Goal: Task Accomplishment & Management: Manage account settings

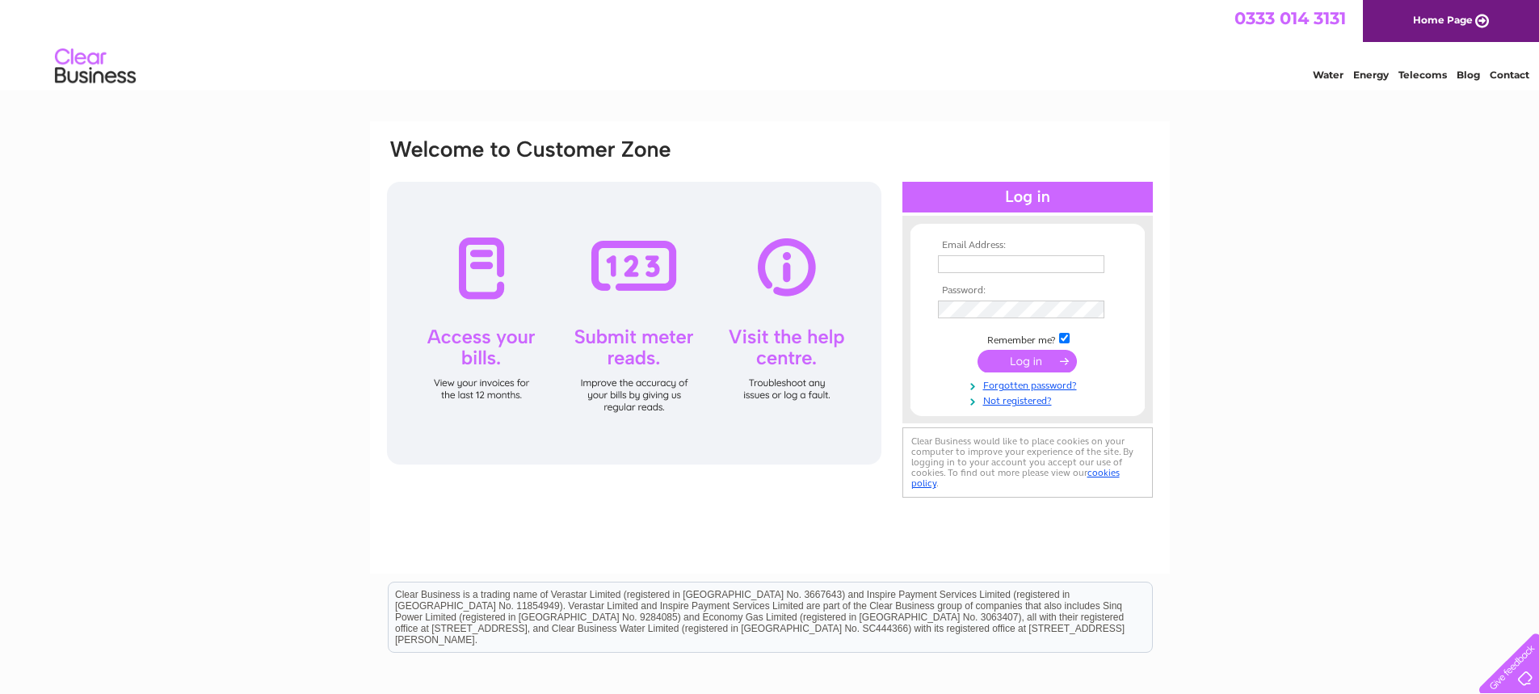
type input "johnshaw7@btinternet.com"
click at [1013, 364] on input "submit" at bounding box center [1027, 361] width 99 height 23
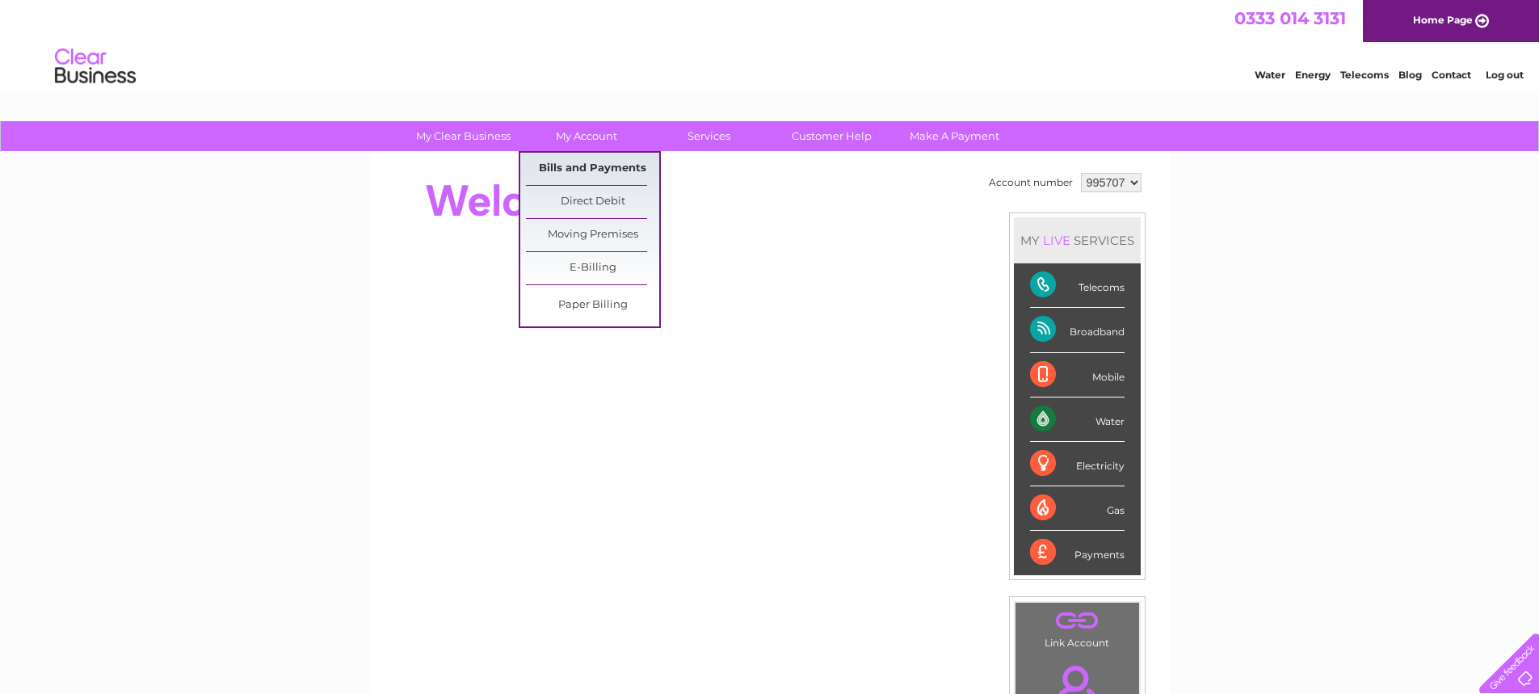
click at [576, 165] on link "Bills and Payments" at bounding box center [592, 169] width 133 height 32
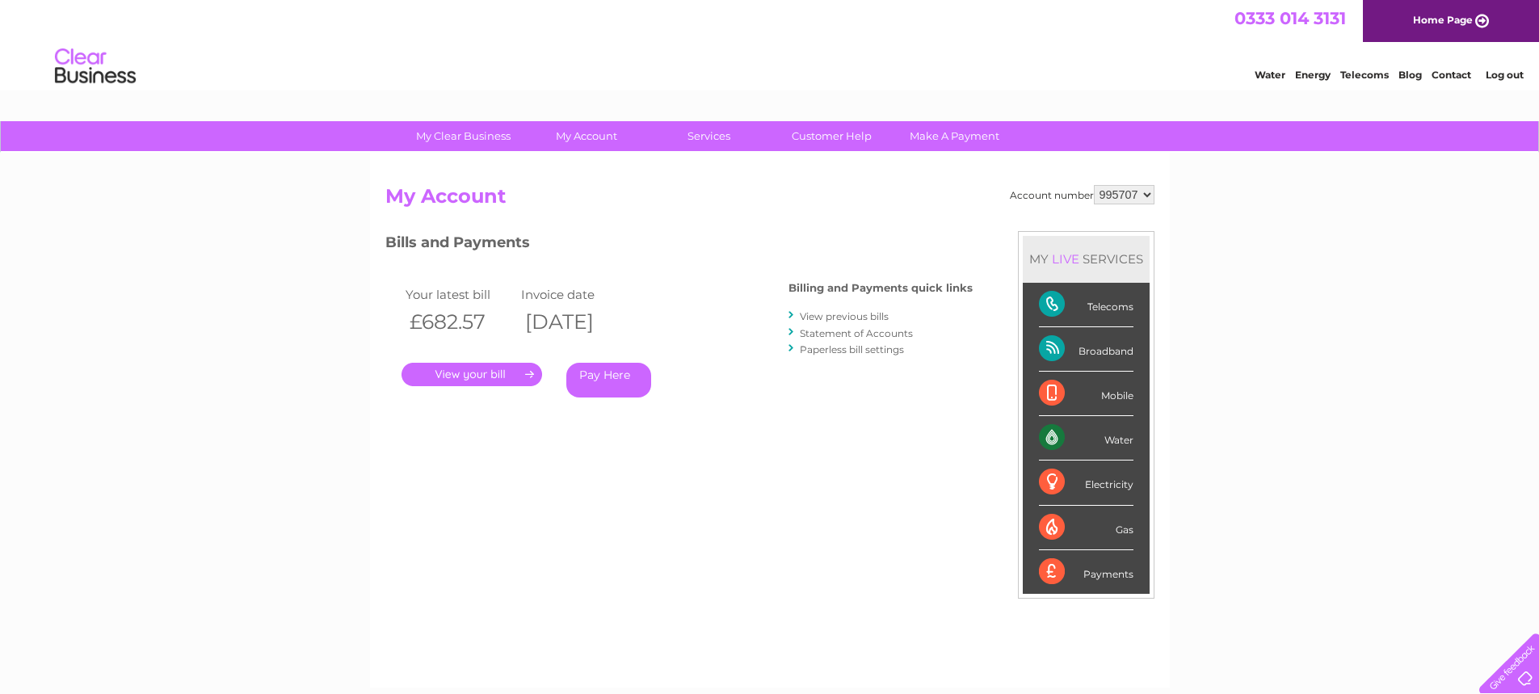
click at [477, 376] on link "." at bounding box center [472, 374] width 141 height 23
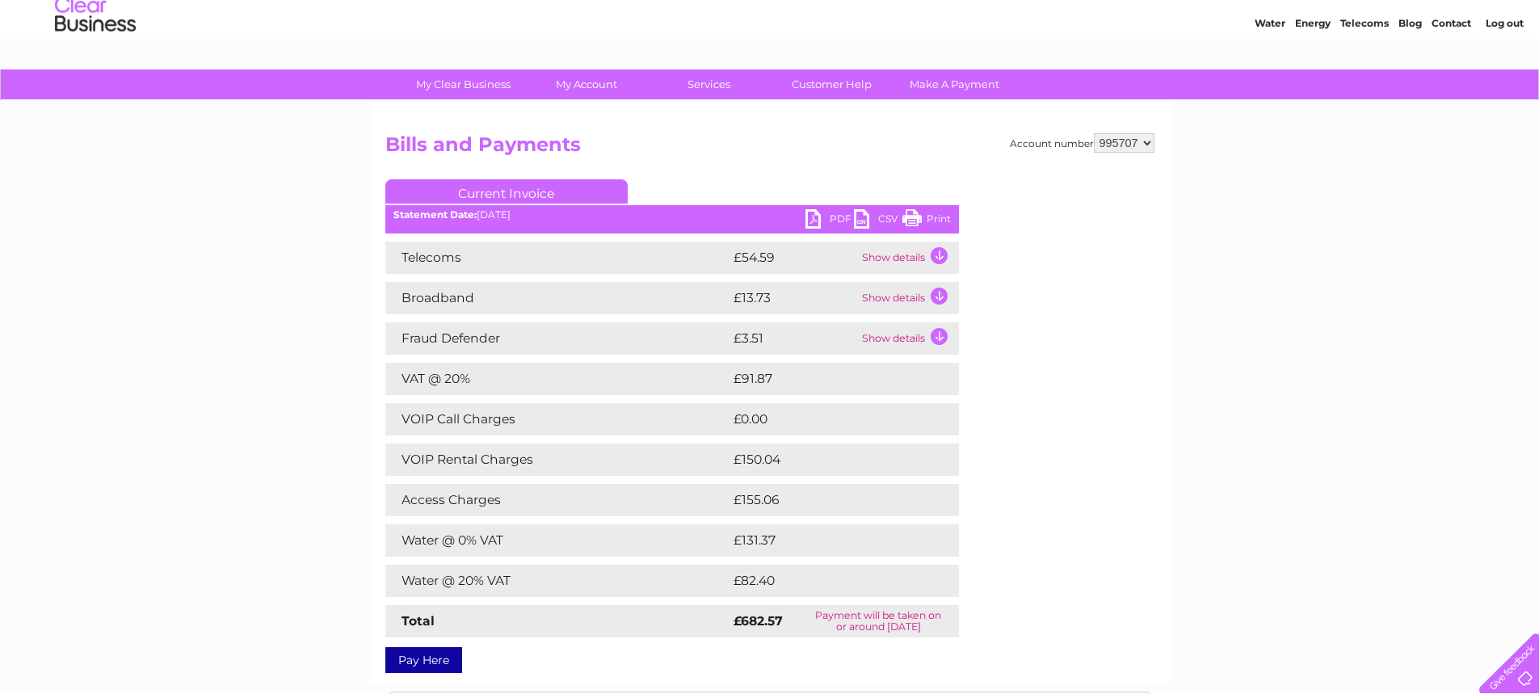
scroll to position [81, 0]
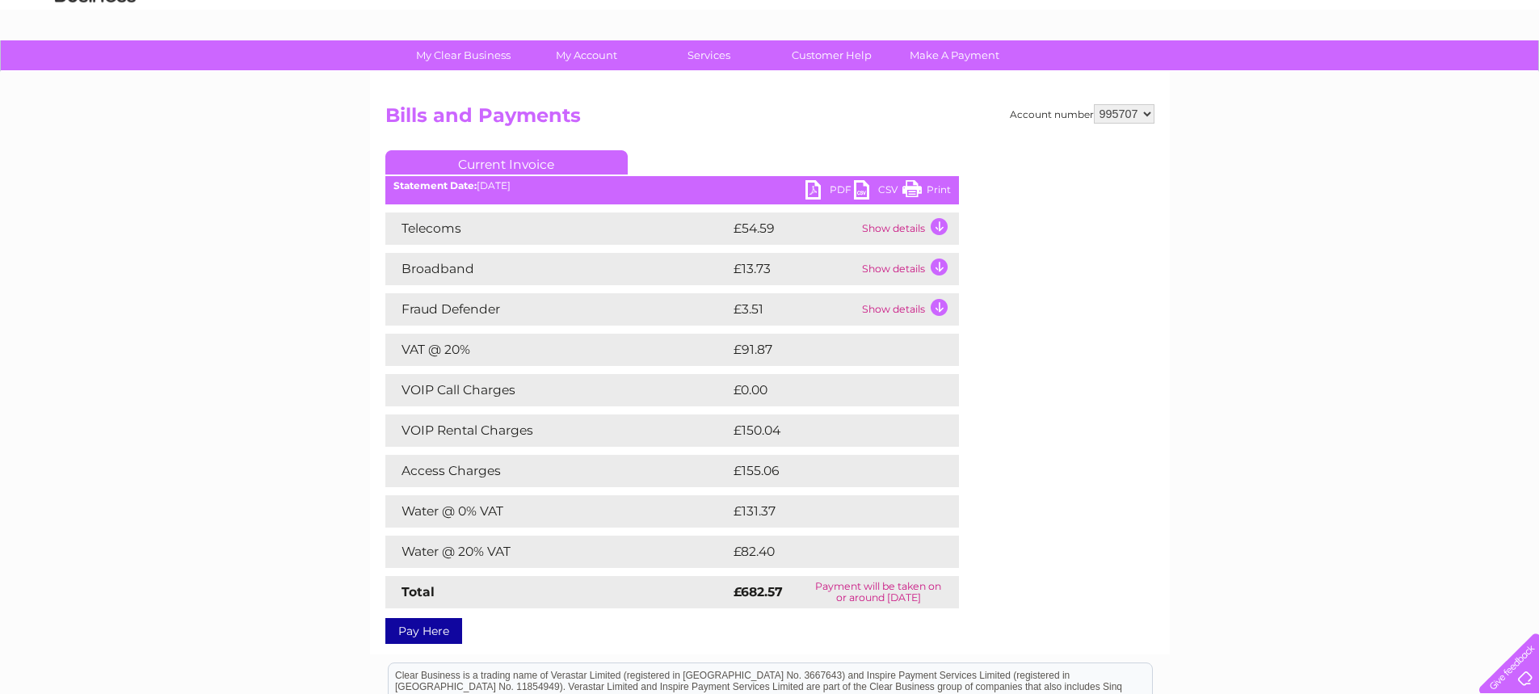
click at [822, 186] on link "PDF" at bounding box center [830, 191] width 48 height 23
